Goal: Register for event/course

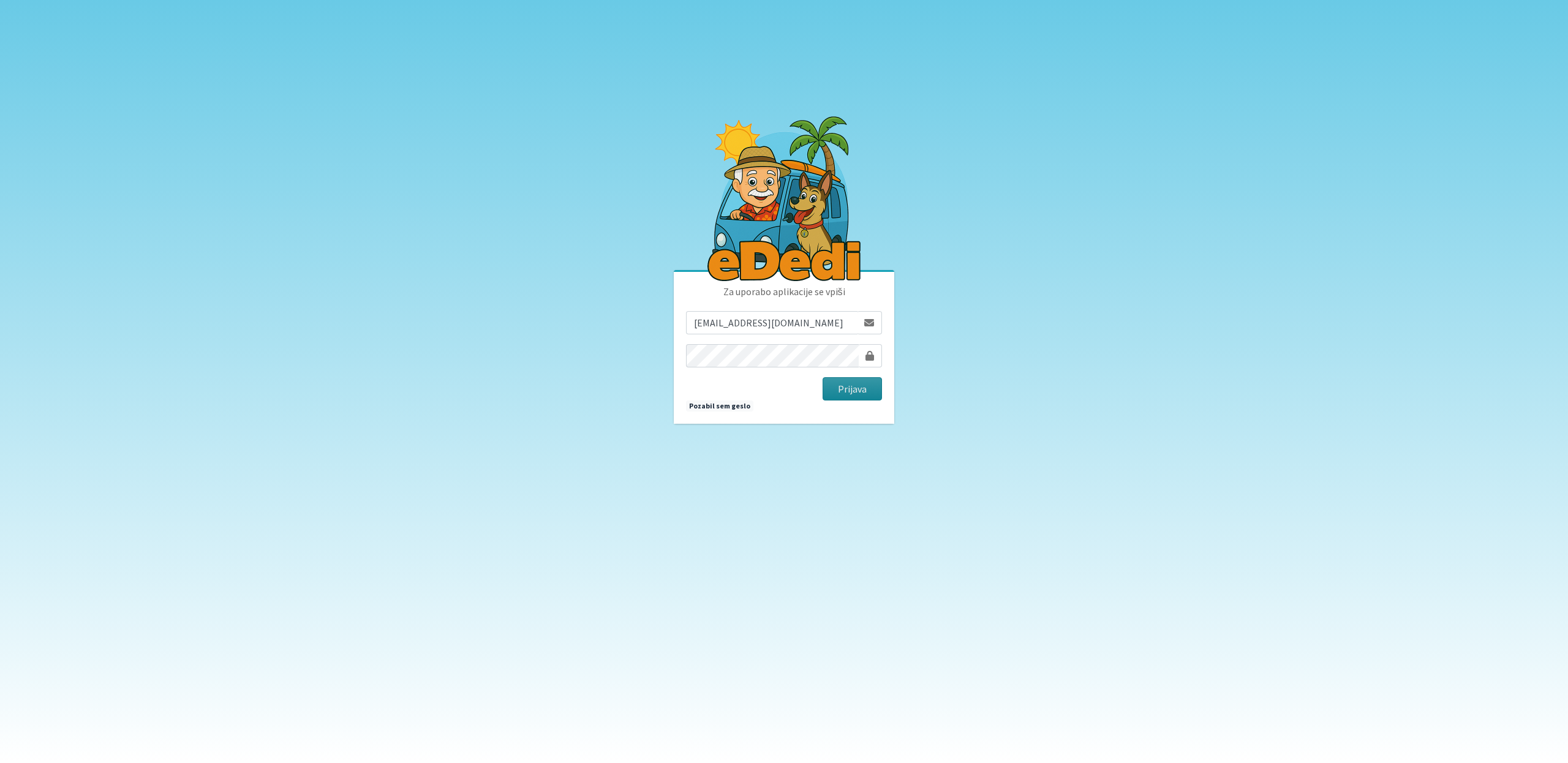
click at [832, 390] on button "Prijava" at bounding box center [851, 389] width 59 height 23
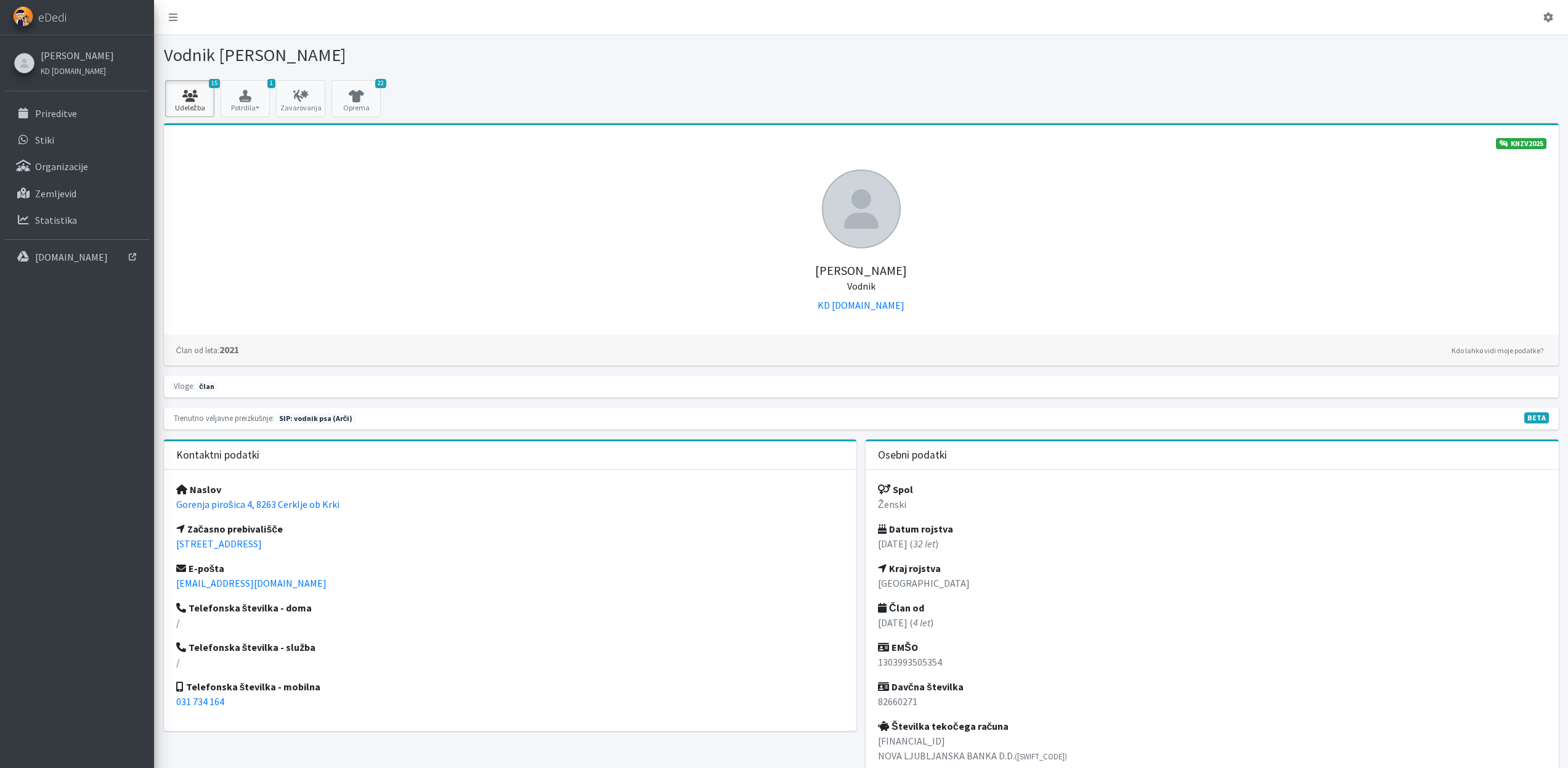
click at [199, 104] on link "15 Udeležba" at bounding box center [190, 99] width 49 height 37
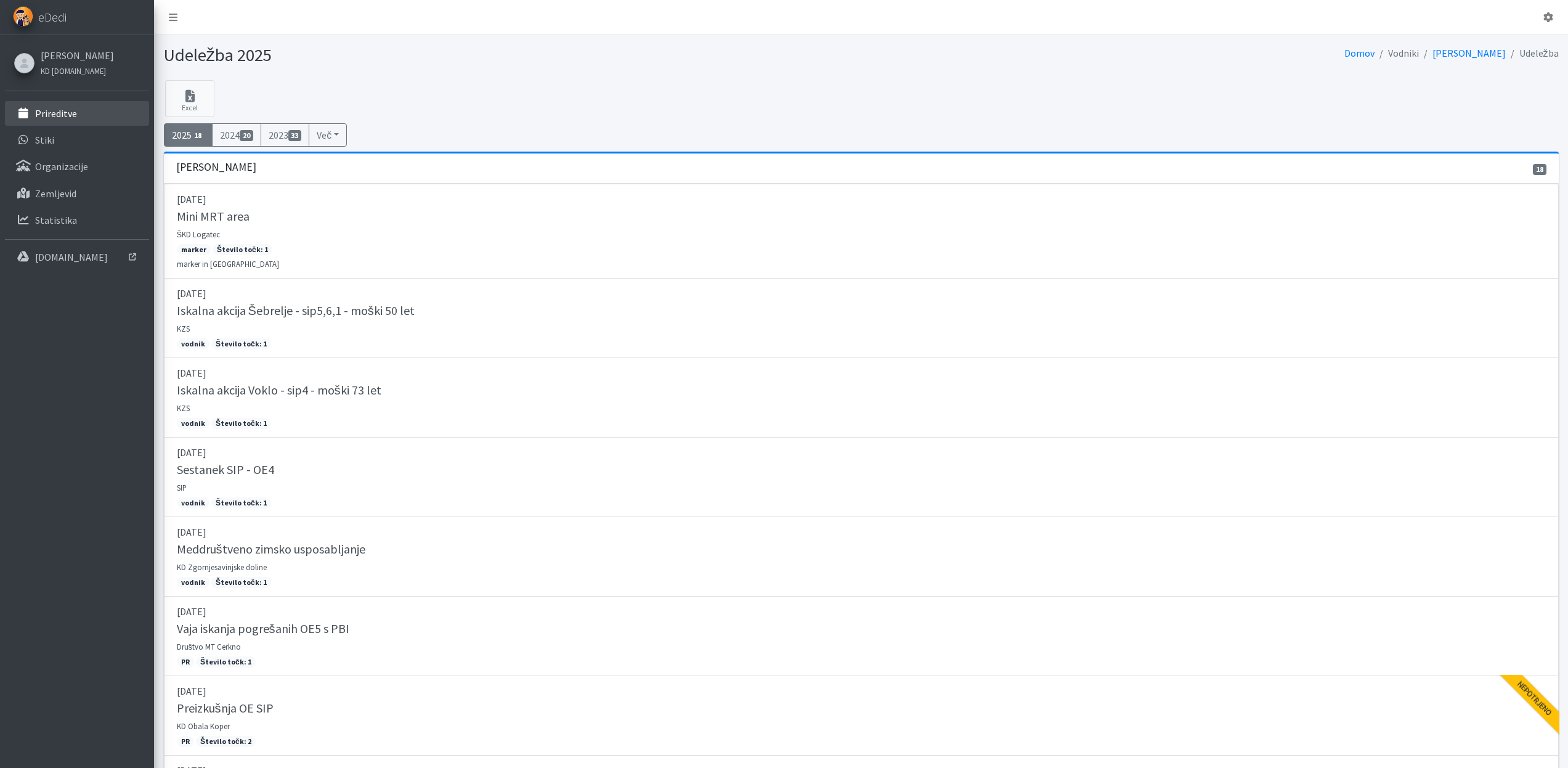
click at [95, 123] on link "Prireditve" at bounding box center [77, 112] width 145 height 24
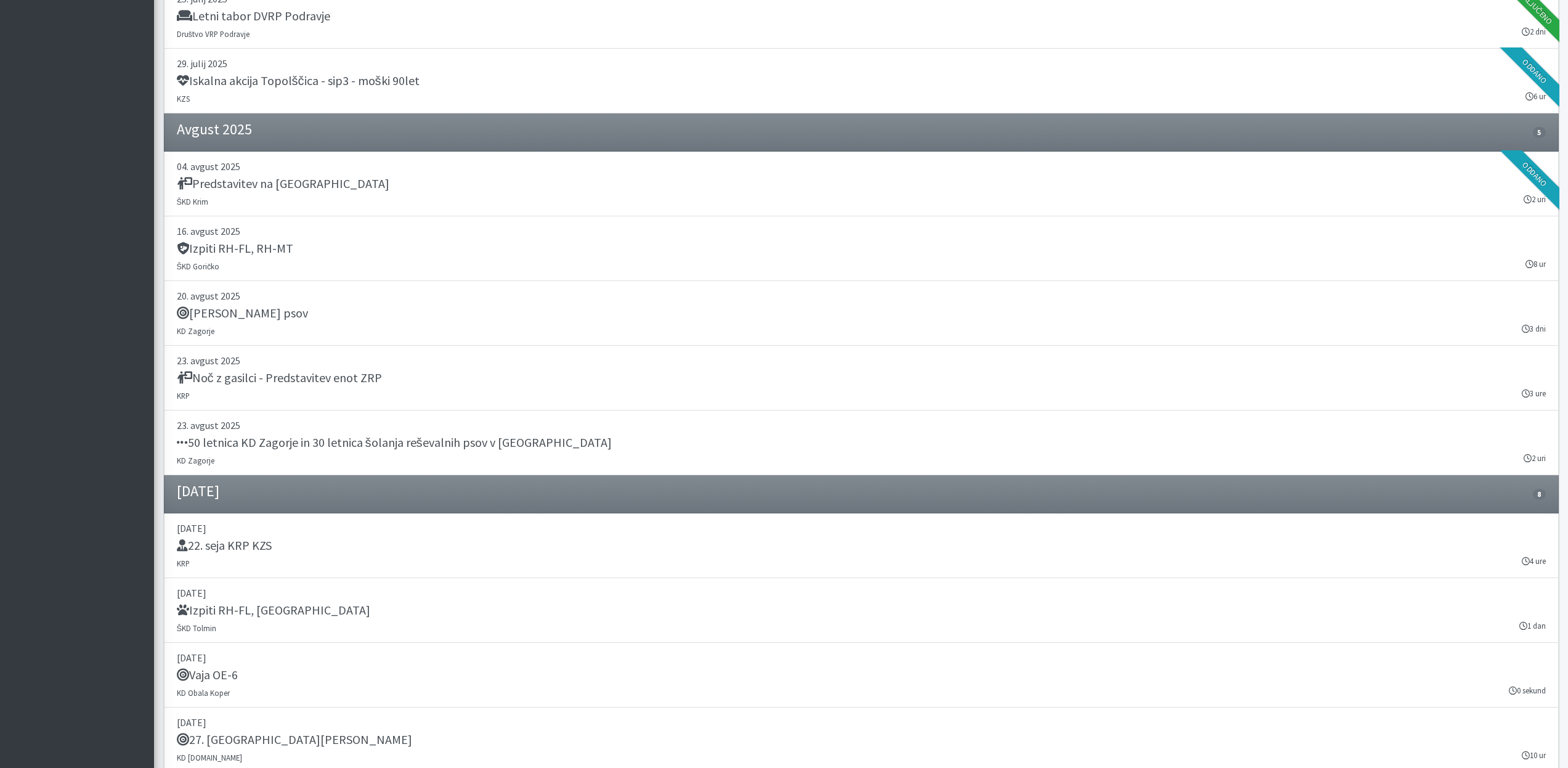
scroll to position [1024, 0]
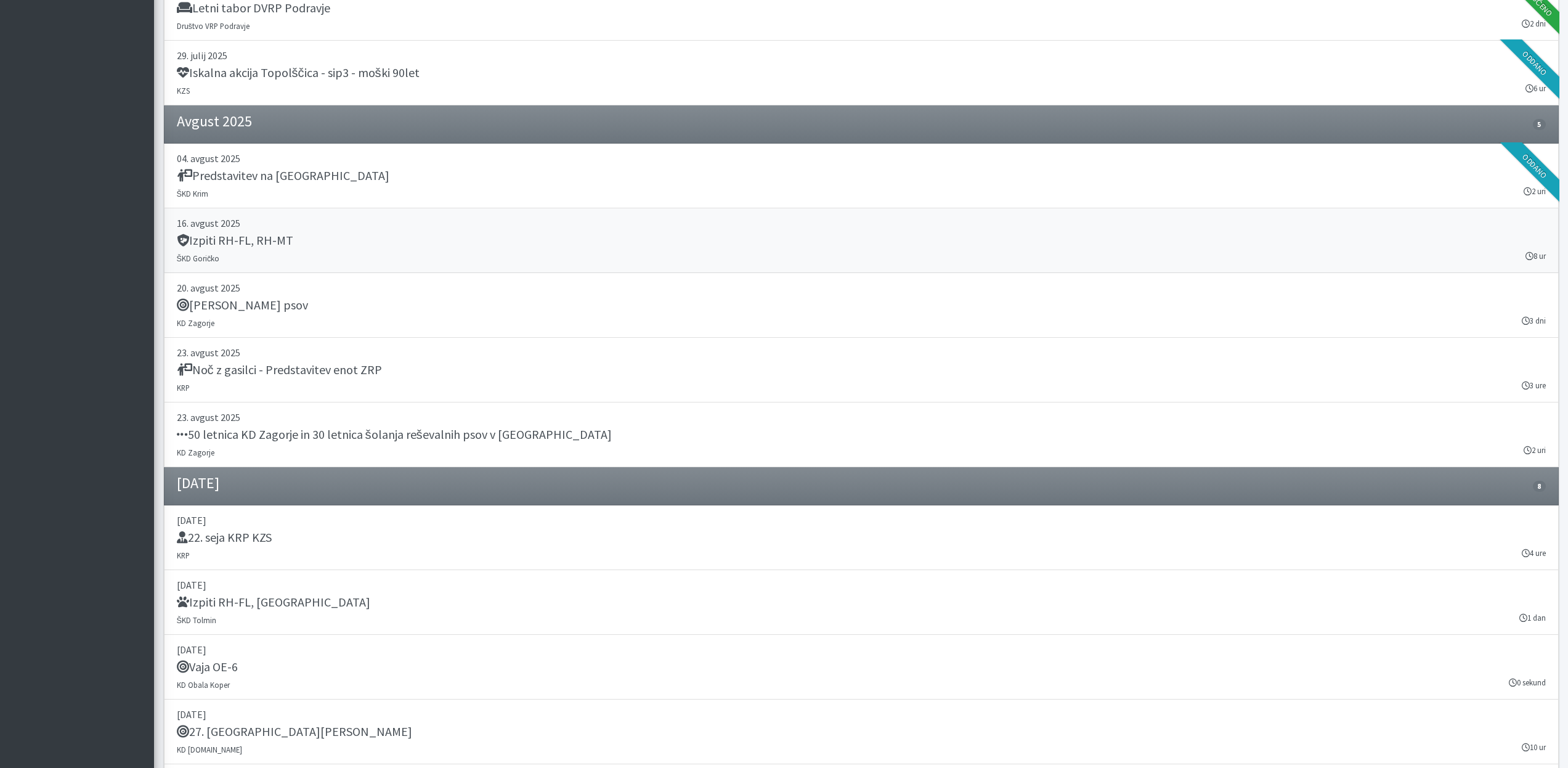
click at [279, 240] on h5 "Izpiti RH-FL, RH-MT" at bounding box center [234, 239] width 116 height 15
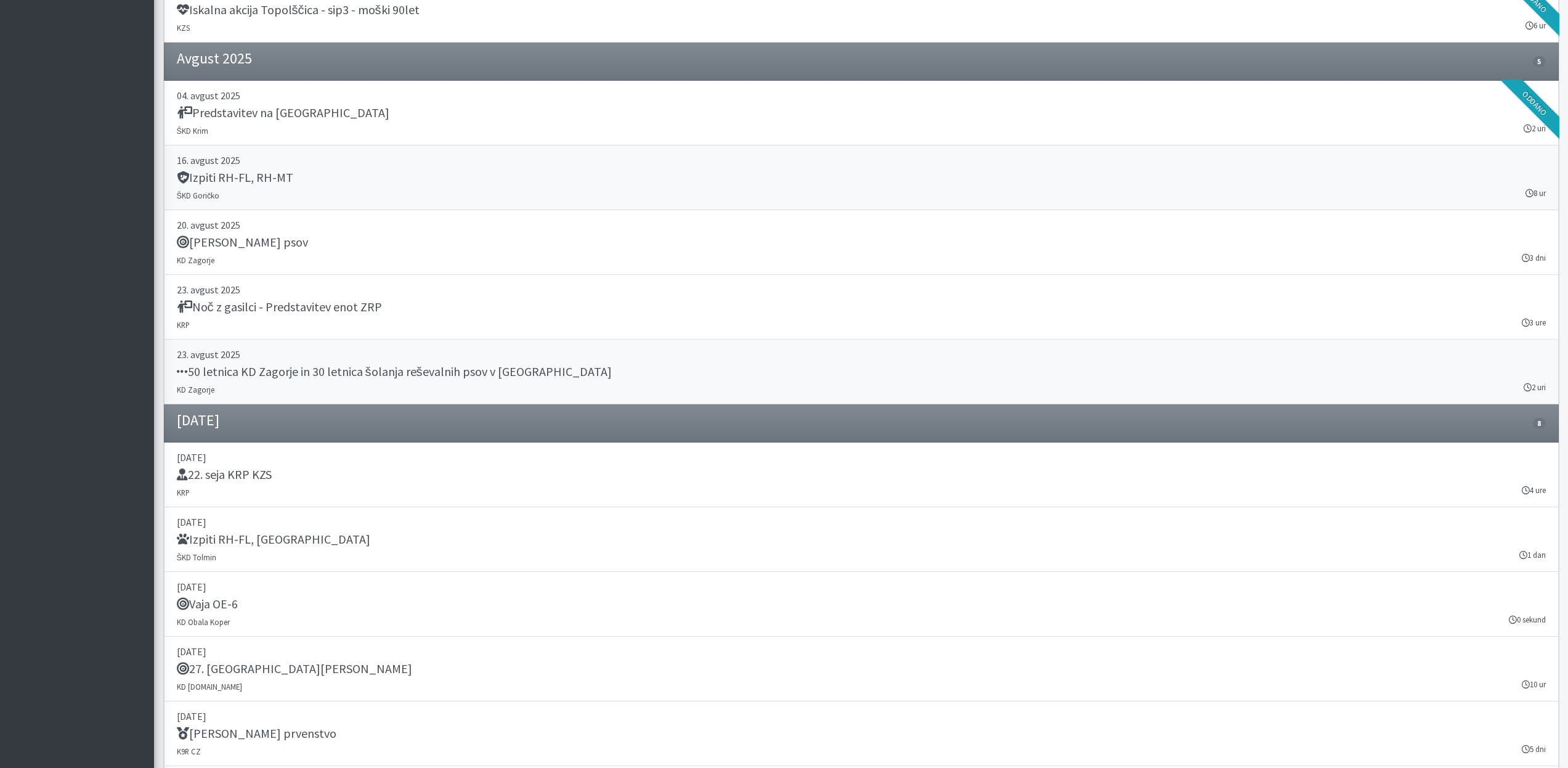
scroll to position [1102, 0]
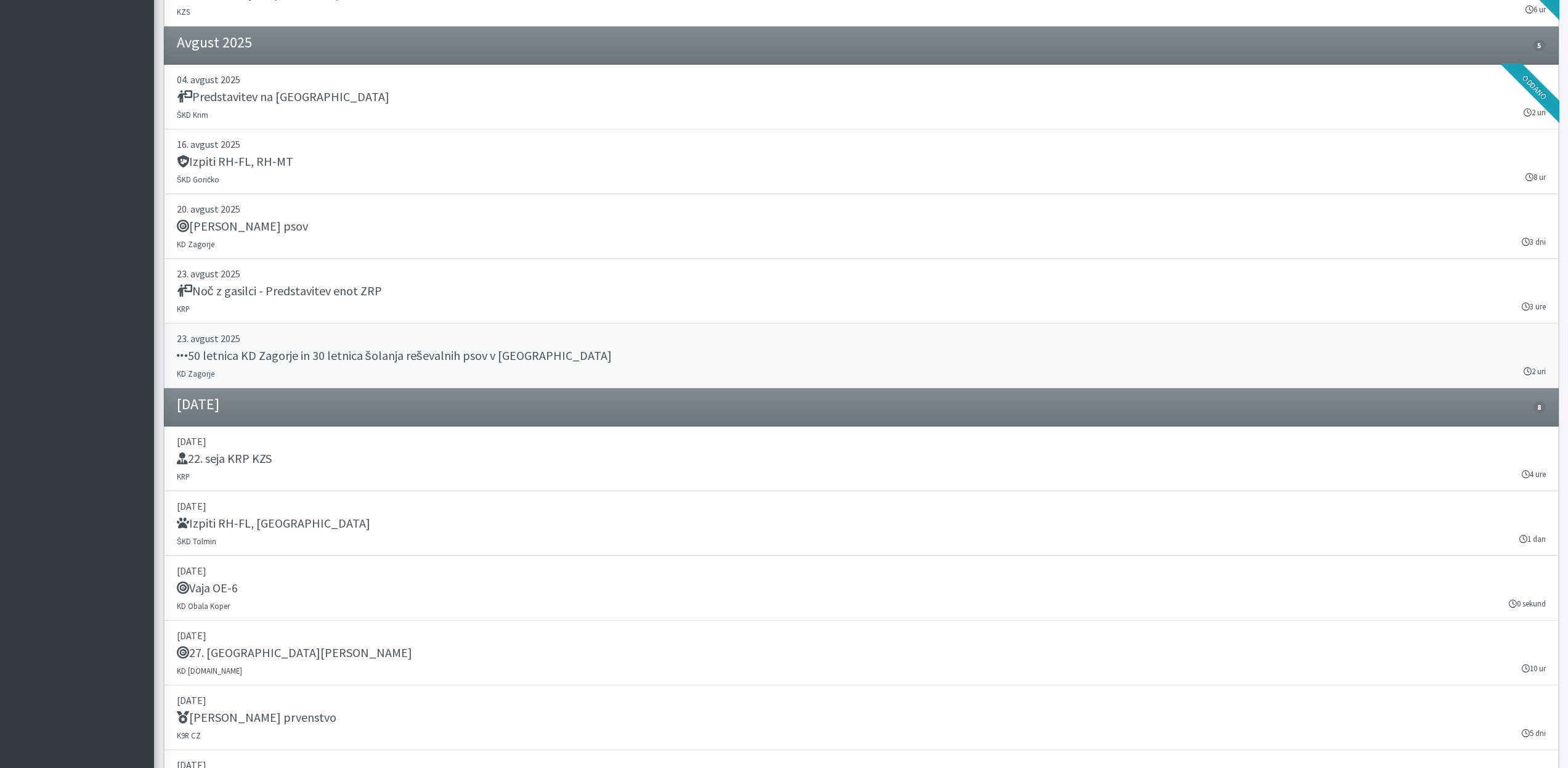
click at [362, 356] on h5 "50 letnica KD Zagorje in 30 letnica šolanja reševalnih psov v Zasavju" at bounding box center [394, 355] width 435 height 15
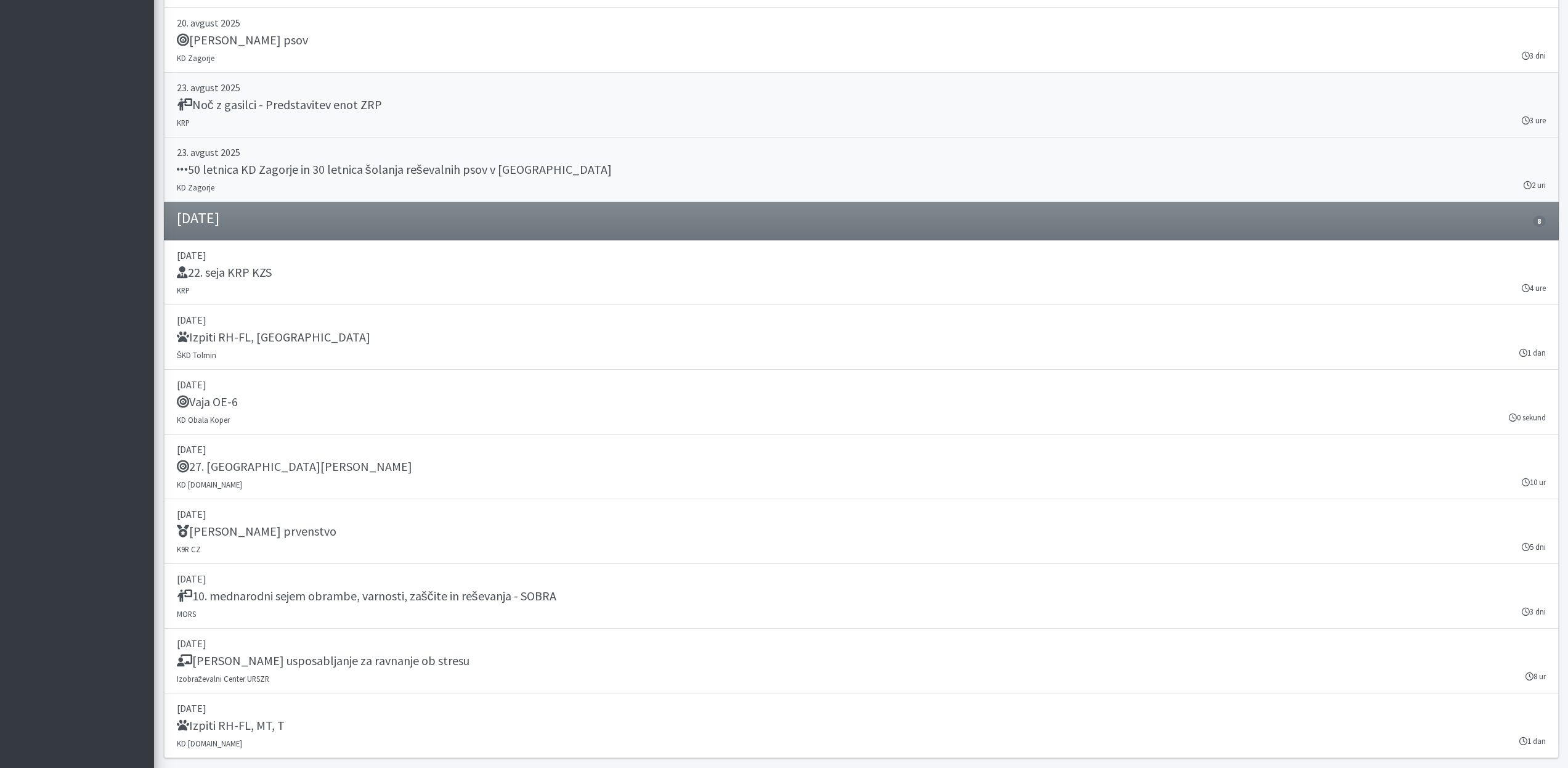
scroll to position [1324, 0]
